Goal: Task Accomplishment & Management: Use online tool/utility

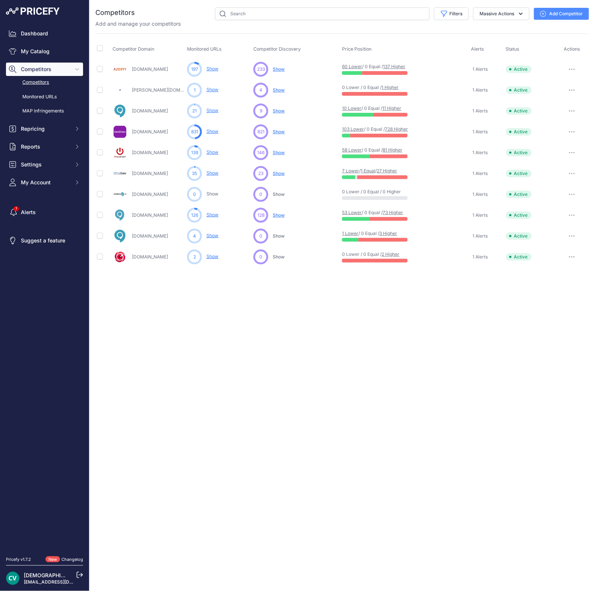
click at [29, 66] on span "Competitors" at bounding box center [45, 69] width 49 height 7
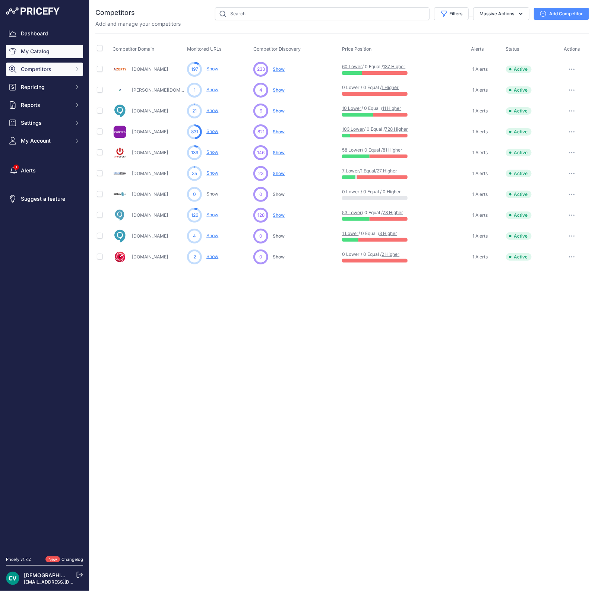
click at [27, 53] on link "My Catalog" at bounding box center [44, 51] width 77 height 13
click at [59, 49] on link "My Catalog" at bounding box center [44, 51] width 77 height 13
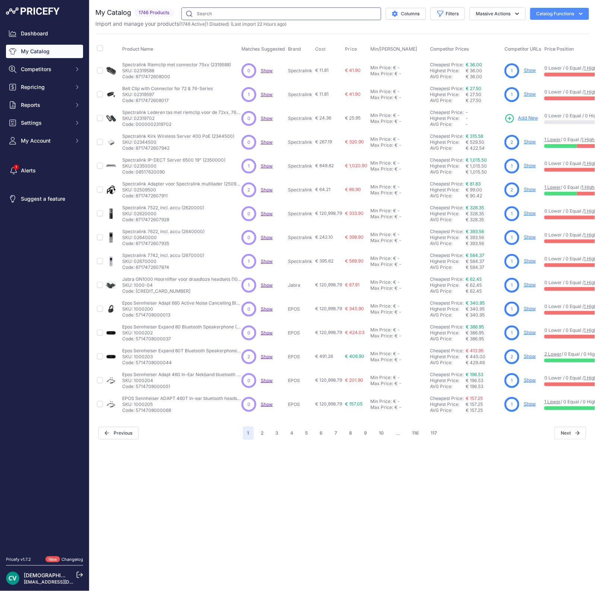
click at [235, 8] on input "text" at bounding box center [281, 13] width 200 height 13
type input "csd540"
type input "s"
type input "cs540"
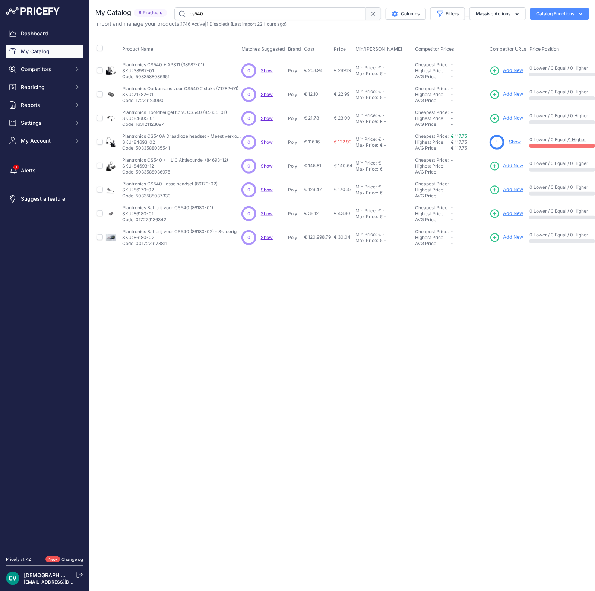
click at [514, 142] on link "Show" at bounding box center [515, 142] width 12 height 6
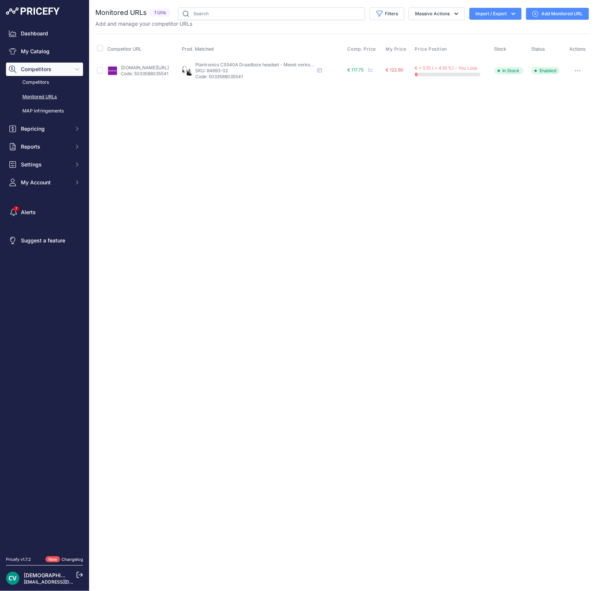
click at [292, 220] on div "Close You are not connected to the internet." at bounding box center [341, 295] width 505 height 591
click at [541, 14] on link "Add Monitored URL" at bounding box center [557, 14] width 63 height 12
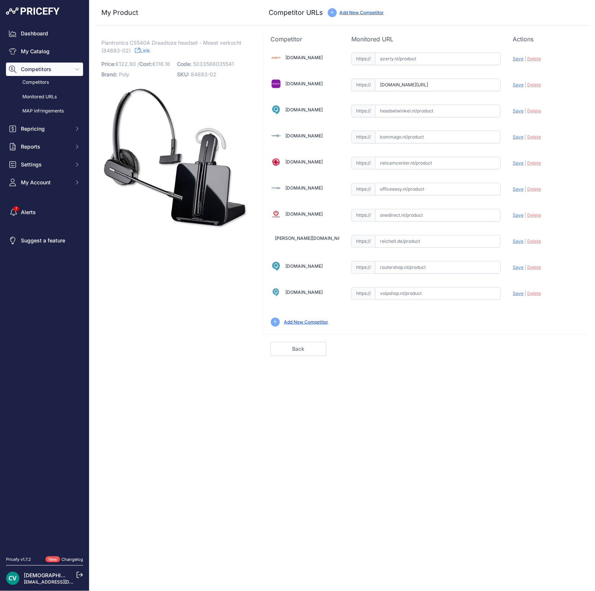
click at [533, 87] on div "Update Profile Save | Delete Analyzing" at bounding box center [546, 84] width 69 height 14
click at [534, 85] on span "Delete" at bounding box center [534, 85] width 14 height 6
click at [456, 112] on input "text" at bounding box center [438, 111] width 126 height 13
paste input "https://www.headsetwinkel.nl/p/plantronics-cs540-draadloze-headset-26605"
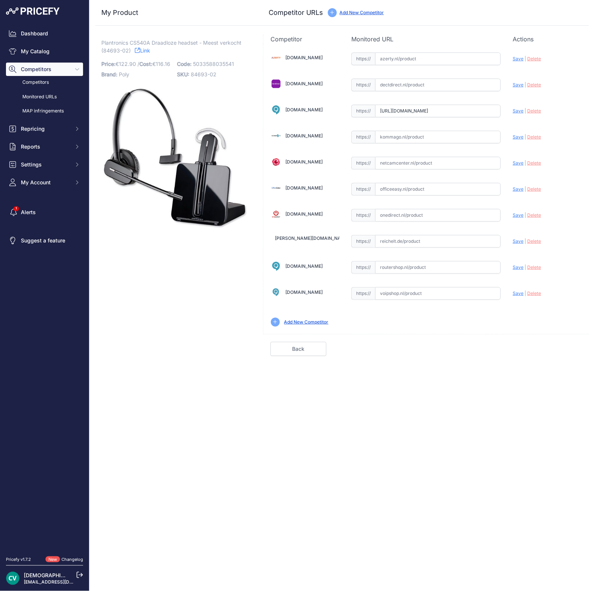
click at [456, 112] on input "https://www.headsetwinkel.nl/p/plantronics-cs540-draadloze-headset-26605" at bounding box center [438, 111] width 126 height 13
click at [518, 111] on span "Save" at bounding box center [517, 111] width 11 height 6
type input "https://www.headsetwinkel.nl/p/plantronics-cs540-draadloze-headset-26605?prirul…"
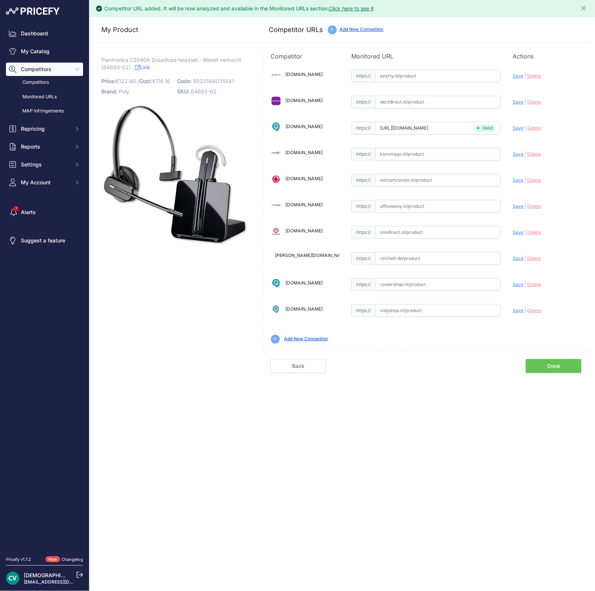
click at [554, 359] on link "Done" at bounding box center [553, 366] width 56 height 14
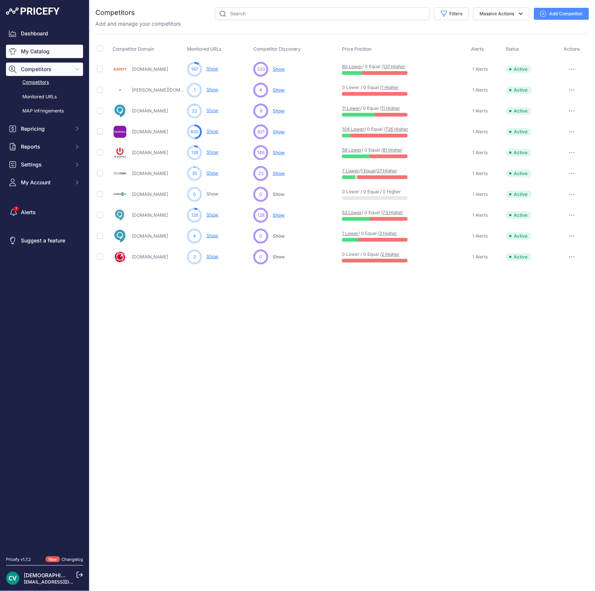
click at [39, 55] on link "My Catalog" at bounding box center [44, 51] width 77 height 13
click at [36, 45] on link "My Catalog" at bounding box center [44, 51] width 77 height 13
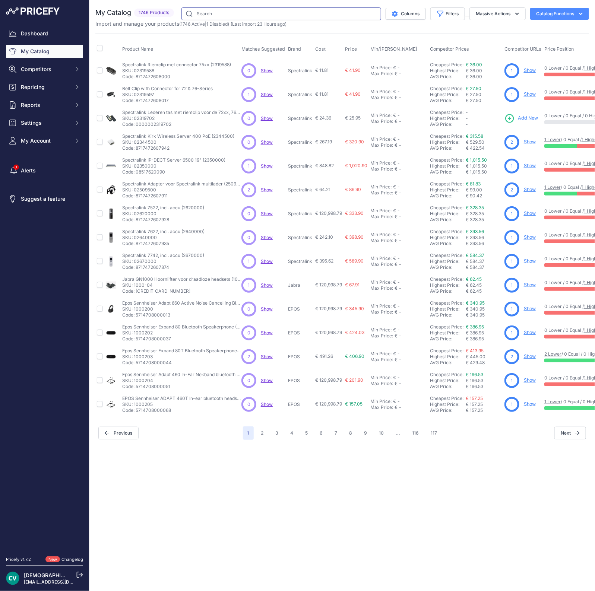
click at [235, 16] on input "text" at bounding box center [281, 13] width 200 height 13
paste input "GN720BBPOE"
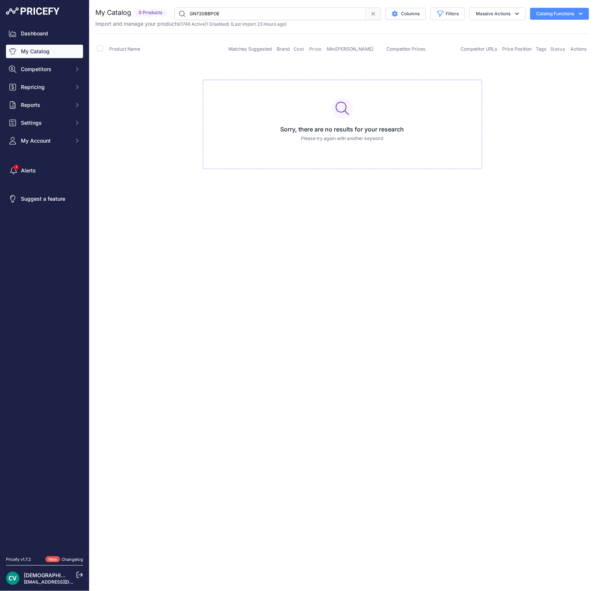
click at [210, 14] on input "GN720BBPOE" at bounding box center [269, 13] width 191 height 13
type input "buitenbehuizing"
click at [444, 17] on button "Filters" at bounding box center [447, 13] width 35 height 13
click at [133, 153] on td "Sorry, there are no results for your research Please try again with another key…" at bounding box center [341, 121] width 493 height 126
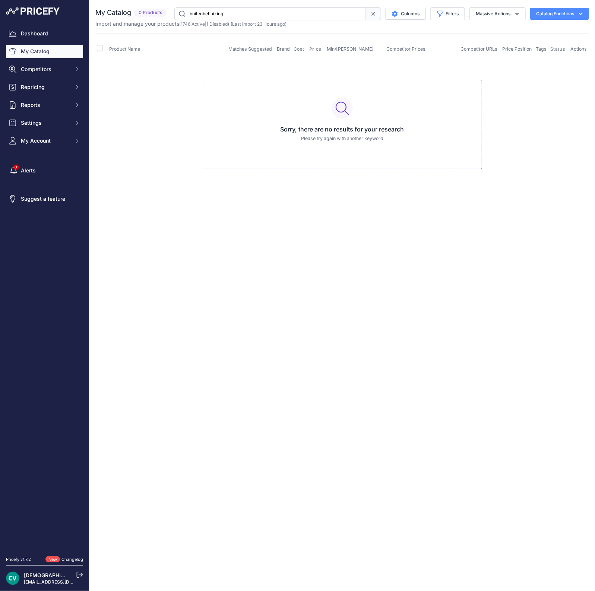
click at [552, 9] on button "Catalog Functions" at bounding box center [559, 14] width 59 height 12
click at [534, 126] on td "Sorry, there are no results for your research Please try again with another key…" at bounding box center [341, 121] width 493 height 126
click at [45, 51] on link "My Catalog" at bounding box center [44, 51] width 77 height 13
click at [49, 83] on span "Repricing" at bounding box center [45, 86] width 49 height 7
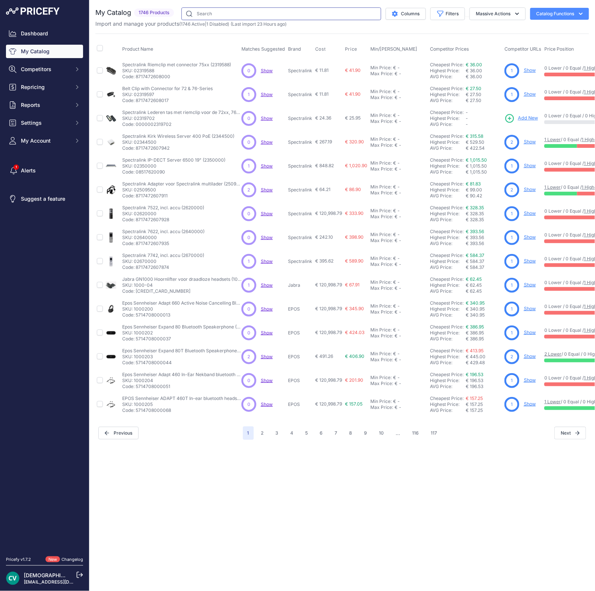
click at [246, 13] on input "text" at bounding box center [281, 13] width 200 height 13
paste input "GN720BBPOE"
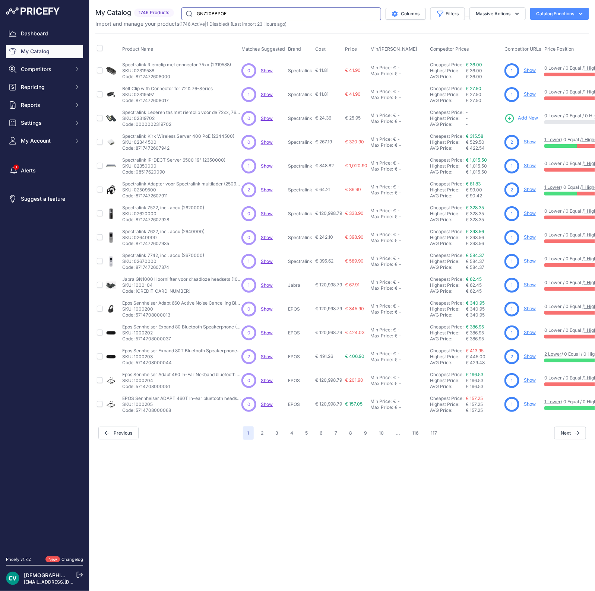
type input "GN720BBPOE"
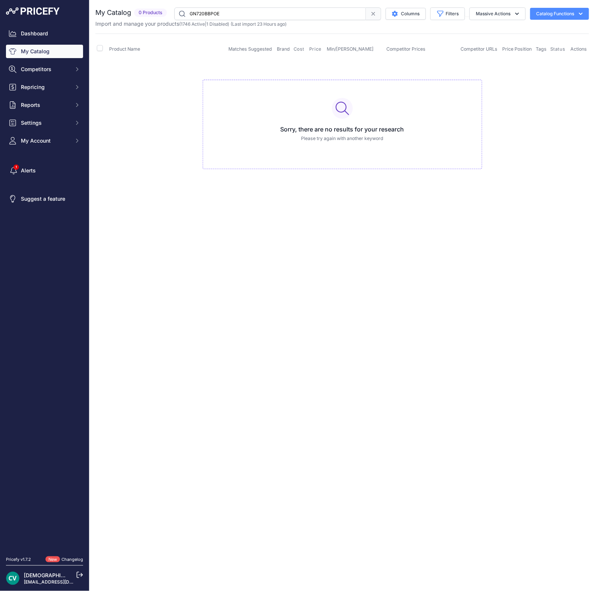
click at [550, 14] on button "Catalog Functions" at bounding box center [559, 14] width 59 height 12
click at [369, 102] on div "Sorry, there are no results for your research Please try again with another key…" at bounding box center [342, 125] width 279 height 90
